Goal: Entertainment & Leisure: Consume media (video, audio)

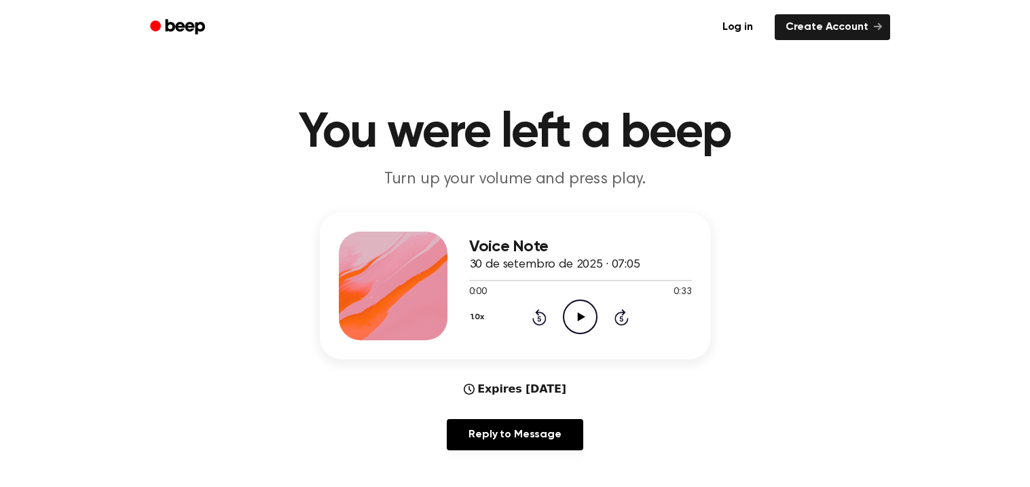
click at [576, 310] on icon "Play Audio" at bounding box center [580, 316] width 35 height 35
click at [576, 310] on icon "Pause Audio" at bounding box center [580, 316] width 35 height 35
click at [581, 304] on icon "Play Audio" at bounding box center [580, 316] width 35 height 35
